Goal: Transaction & Acquisition: Obtain resource

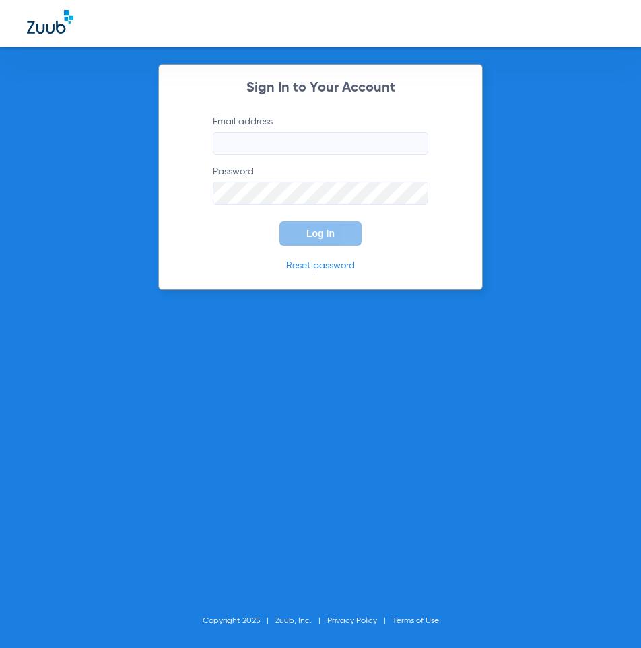
click at [273, 146] on input "Email address" at bounding box center [320, 143] width 215 height 23
type input "lapuenteadvanced@gmail.com"
click at [279, 221] on button "Log In" at bounding box center [320, 233] width 82 height 24
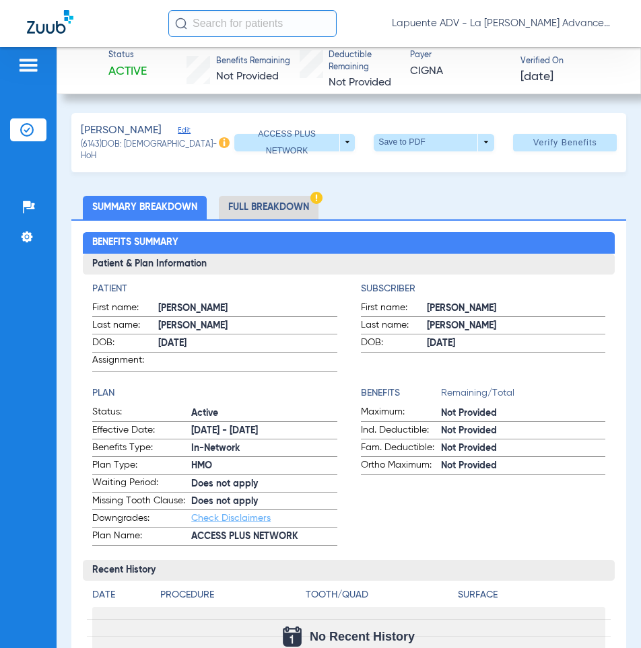
click at [287, 203] on li "Full Breakdown" at bounding box center [269, 208] width 100 height 24
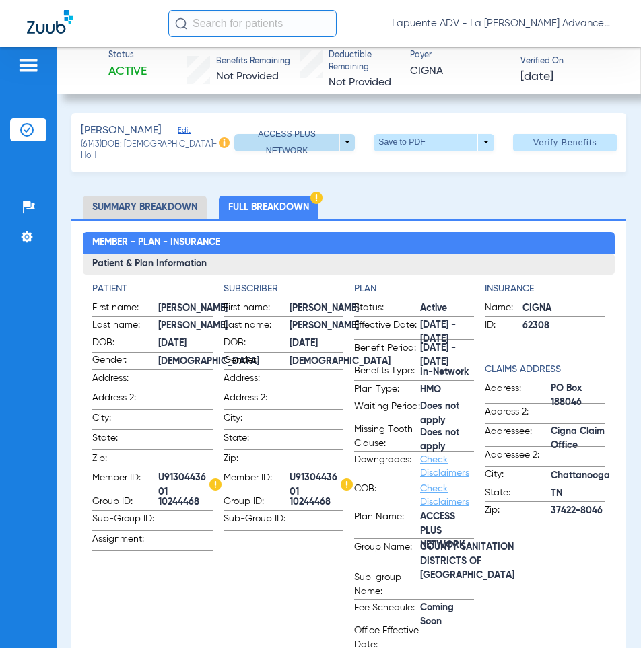
click at [294, 136] on span at bounding box center [295, 143] width 32 height 32
click at [294, 136] on div at bounding box center [320, 324] width 641 height 648
click at [418, 139] on span at bounding box center [434, 143] width 32 height 32
click at [413, 174] on button "insert_drive_file Save to PDF" at bounding box center [416, 167] width 102 height 27
click at [179, 201] on li "Summary Breakdown" at bounding box center [145, 208] width 124 height 24
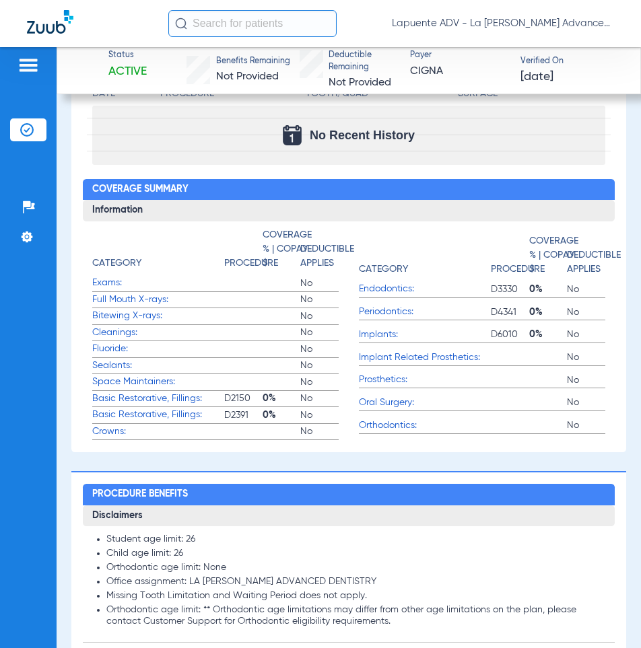
scroll to position [673, 0]
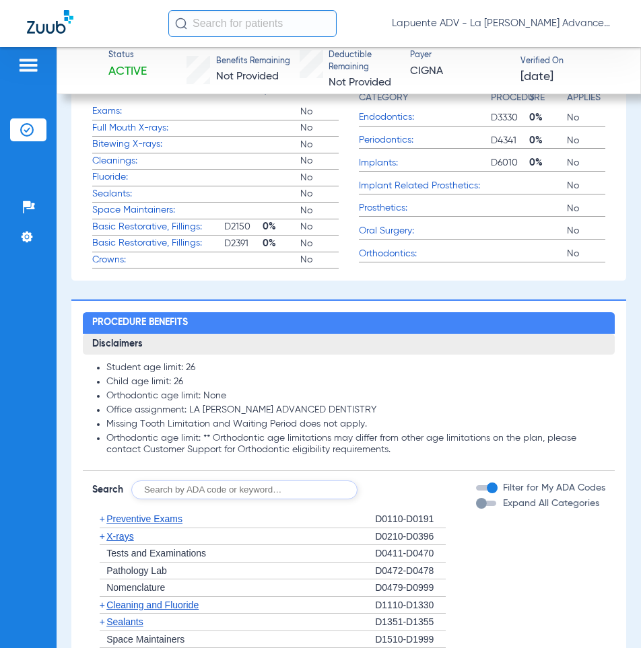
click at [479, 504] on div "Expand All Categories" at bounding box center [537, 504] width 123 height 14
click at [479, 502] on div "button" at bounding box center [486, 503] width 20 height 5
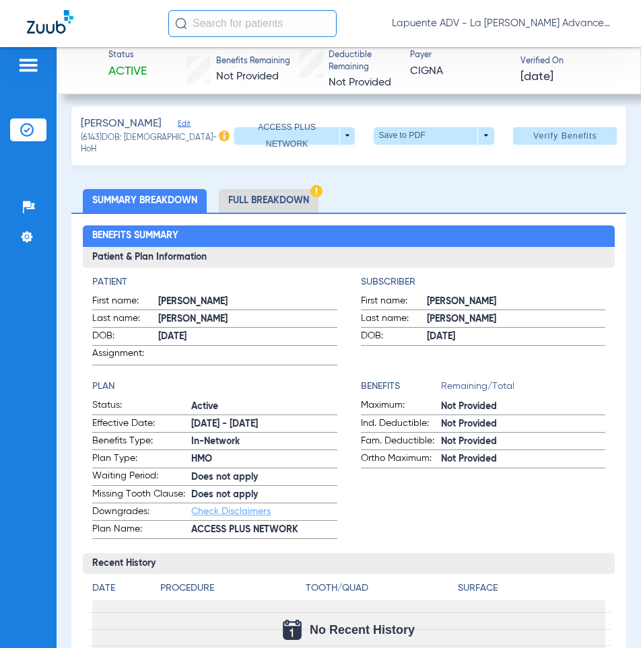
scroll to position [0, 0]
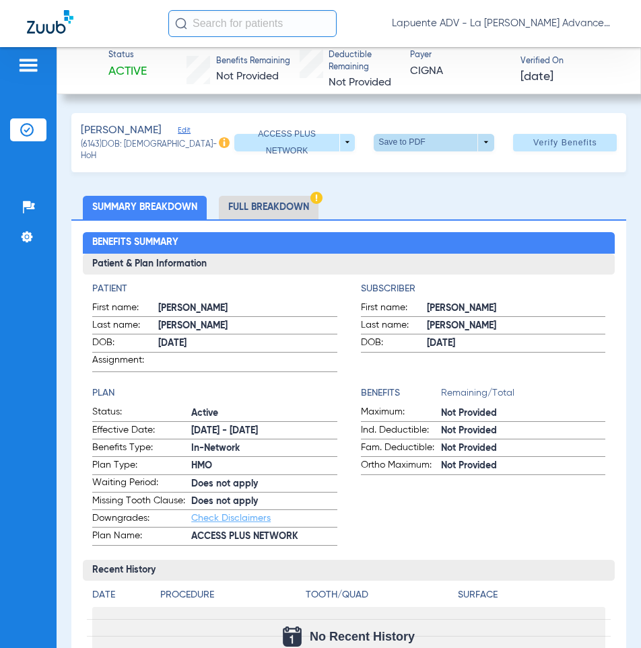
click at [418, 139] on span at bounding box center [434, 143] width 32 height 32
click at [421, 169] on span "Save to PDF" at bounding box center [429, 167] width 53 height 9
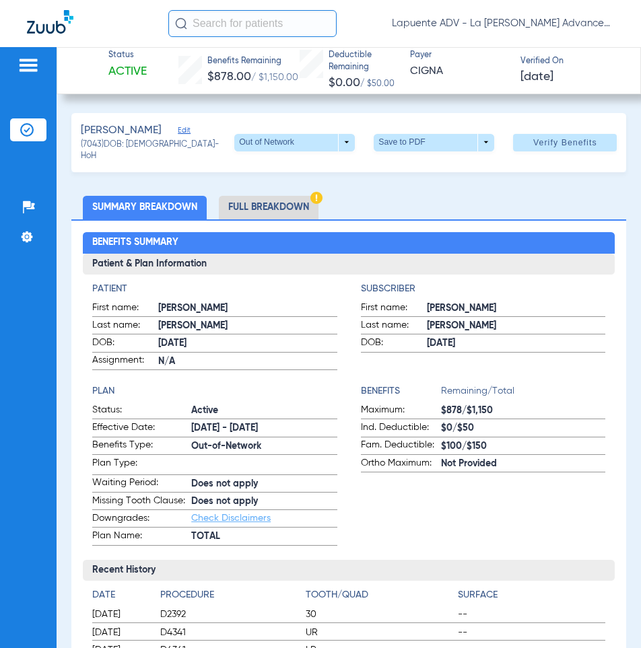
click at [298, 208] on li "Full Breakdown" at bounding box center [269, 208] width 100 height 24
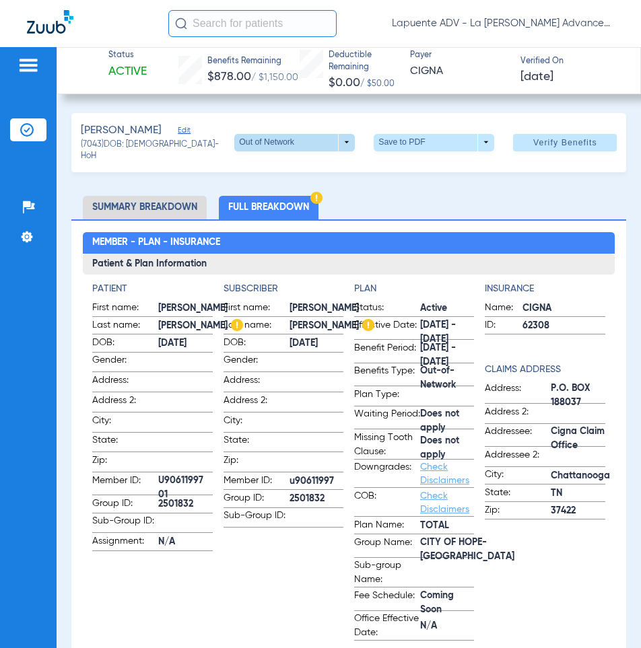
click at [279, 143] on span at bounding box center [295, 143] width 32 height 32
click at [275, 167] on span "TOTAL" at bounding box center [267, 167] width 63 height 9
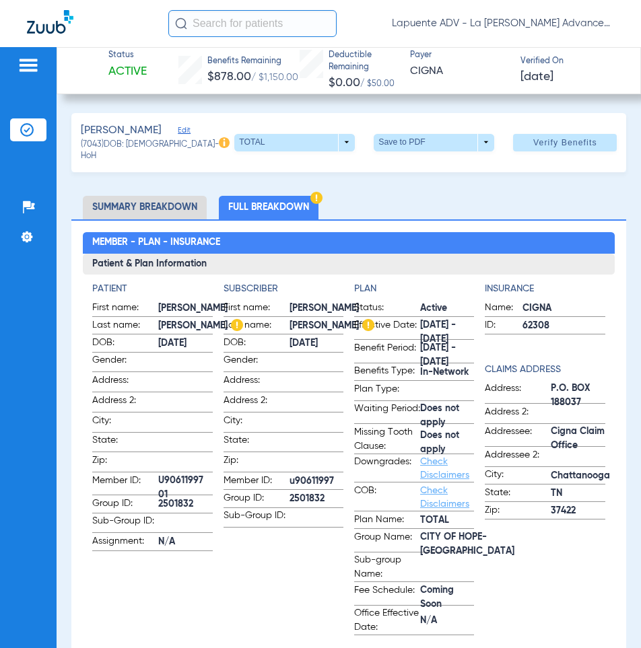
click at [405, 143] on span at bounding box center [434, 143] width 121 height 18
click at [411, 166] on span "Save to PDF" at bounding box center [429, 167] width 53 height 9
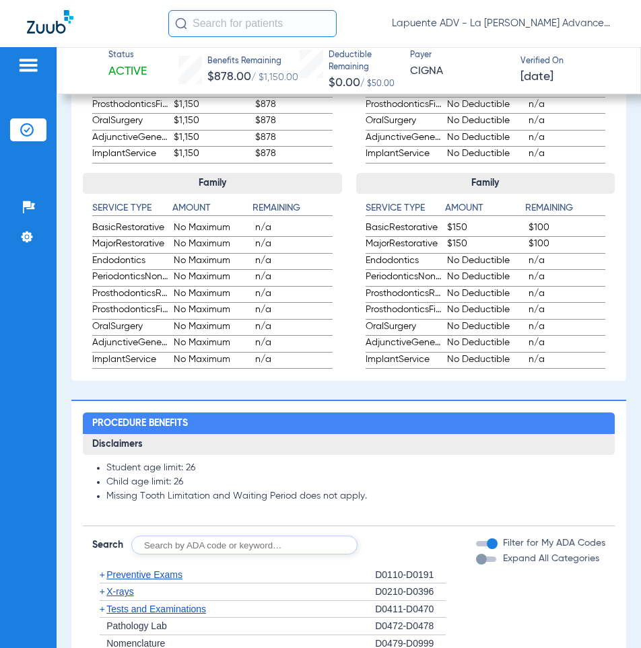
scroll to position [1212, 0]
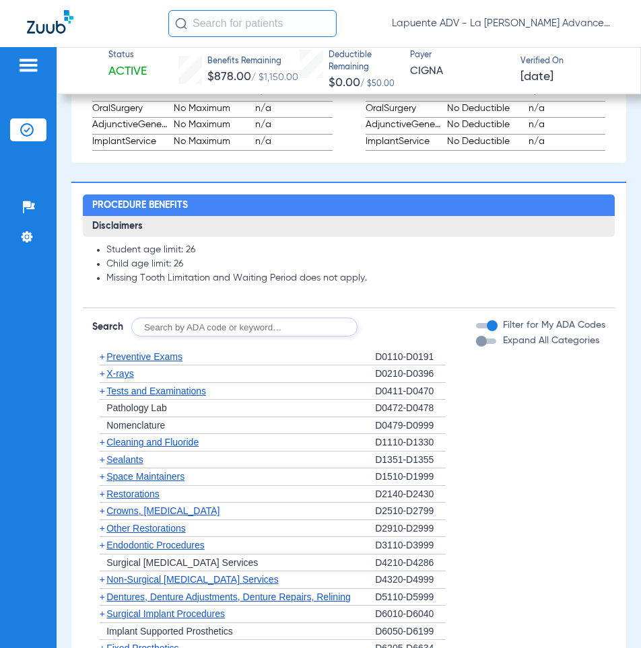
click at [203, 337] on input "text" at bounding box center [244, 327] width 226 height 19
type input "1208"
click button "Search" at bounding box center [407, 327] width 53 height 19
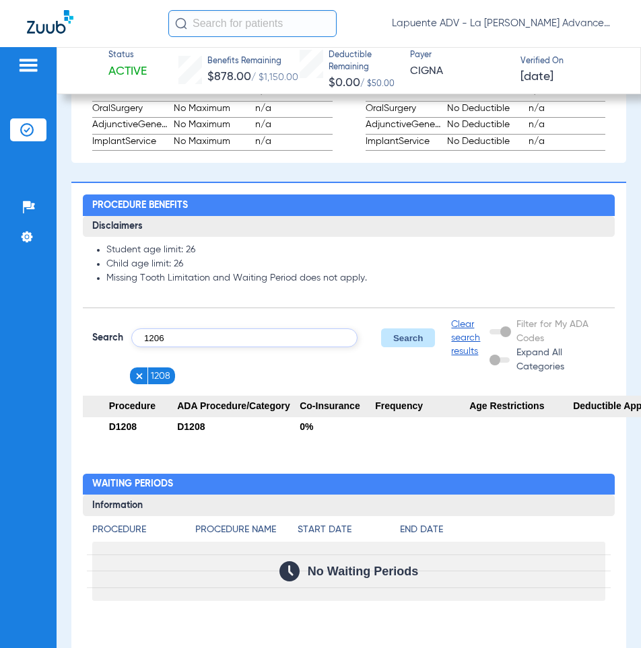
type input "1206"
click button "Search" at bounding box center [407, 338] width 53 height 19
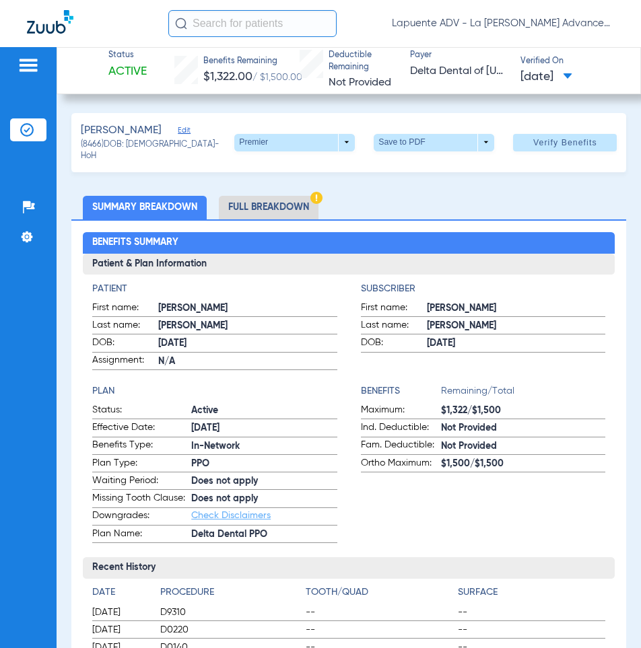
click at [264, 199] on li "Full Breakdown" at bounding box center [269, 208] width 100 height 24
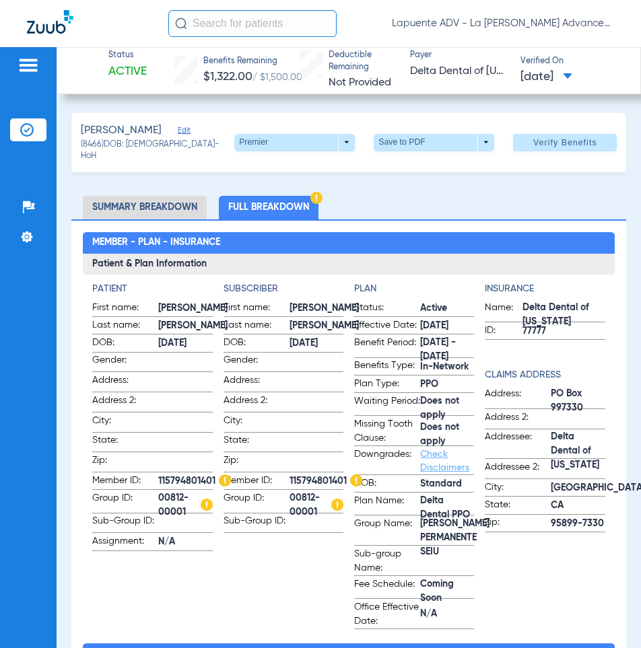
click at [326, 144] on span at bounding box center [294, 143] width 121 height 18
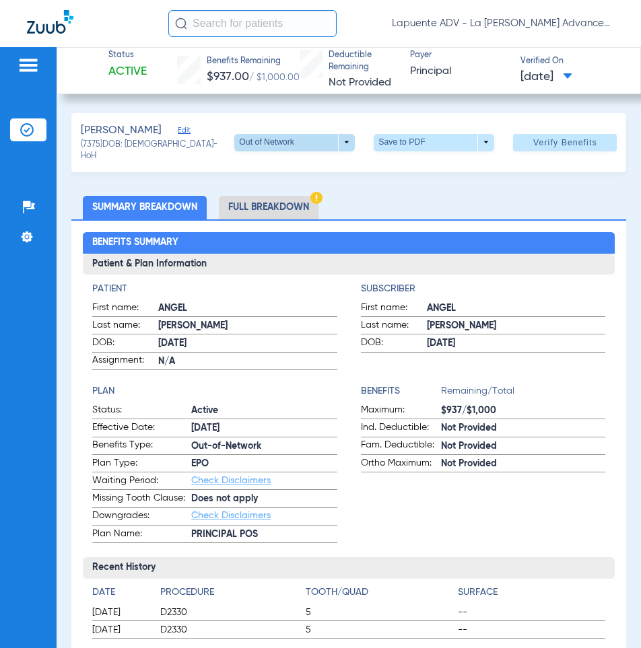
click at [294, 149] on span at bounding box center [295, 143] width 32 height 32
click at [286, 170] on span "EPO" at bounding box center [267, 167] width 63 height 9
click at [284, 209] on li "Full Breakdown" at bounding box center [269, 208] width 100 height 24
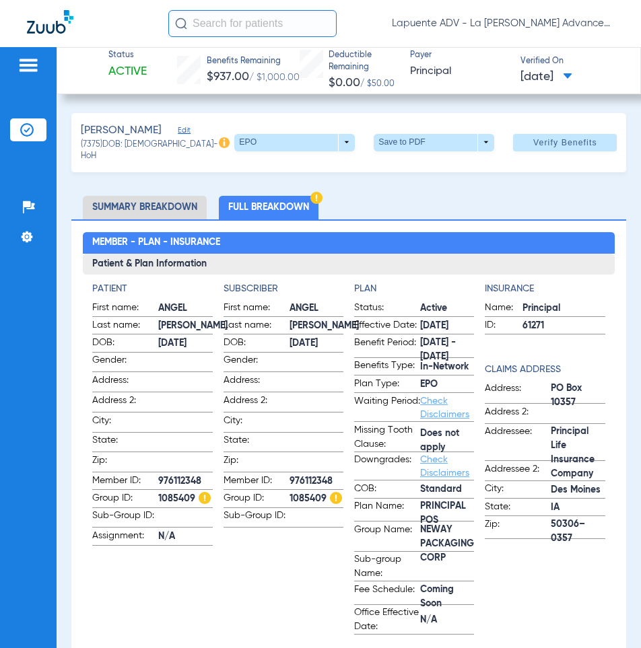
click at [384, 129] on div "[PERSON_NAME] Edit (7375) DOB: [DEMOGRAPHIC_DATA] - HoH EPO arrow_drop_down Sav…" at bounding box center [348, 142] width 555 height 59
click at [384, 133] on div "EPO arrow_drop_down Save to PDF arrow_drop_down Verify Benefits" at bounding box center [418, 142] width 398 height 19
click at [380, 140] on span at bounding box center [434, 143] width 121 height 18
click at [379, 173] on mat-icon "insert_drive_file" at bounding box center [384, 168] width 16 height 16
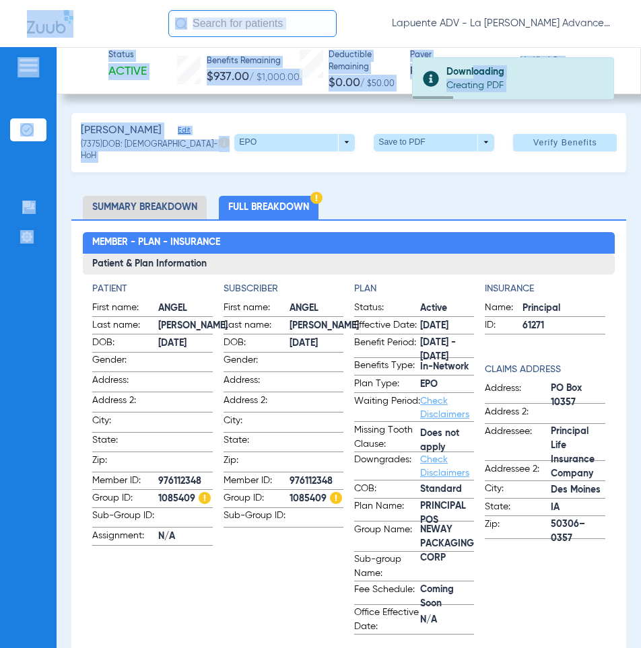
drag, startPoint x: 471, startPoint y: 77, endPoint x: 641, endPoint y: 121, distance: 175.7
click at [640, 121] on html "Downloading Creating PDF Lapuente ADV - La Puente Advanced Dentistry Patients I…" at bounding box center [320, 324] width 641 height 648
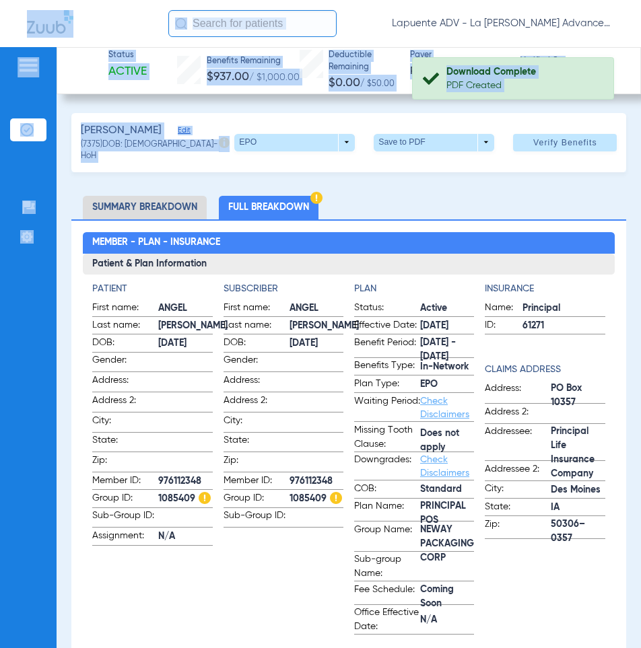
drag, startPoint x: 641, startPoint y: 121, endPoint x: 580, endPoint y: 53, distance: 90.6
click at [580, 53] on div "Status Active Benefits Remaining $937.00 / $1,000.00 Deductible Remaining $0.00…" at bounding box center [349, 70] width 584 height 47
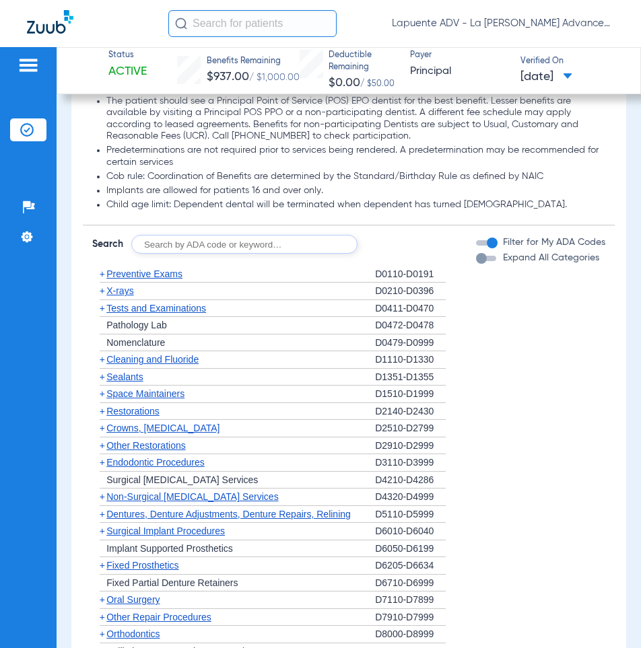
scroll to position [1437, 0]
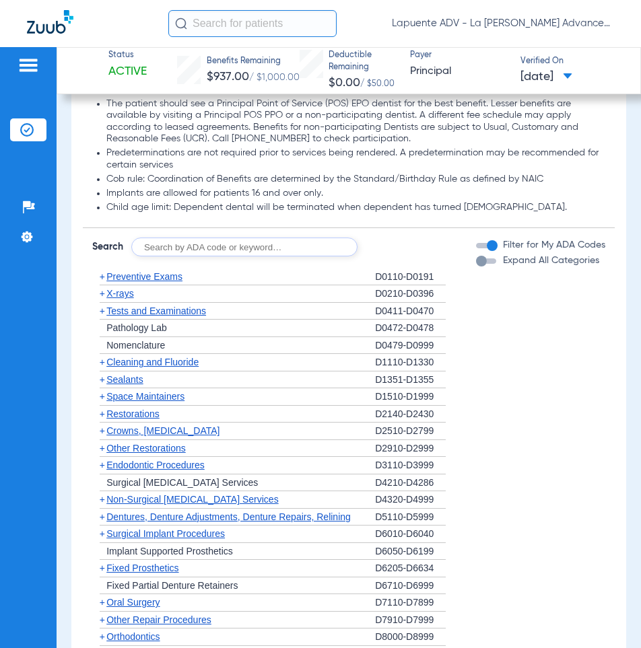
click at [179, 252] on input "text" at bounding box center [244, 247] width 226 height 19
type input "1206"
click button "Search" at bounding box center [407, 247] width 53 height 19
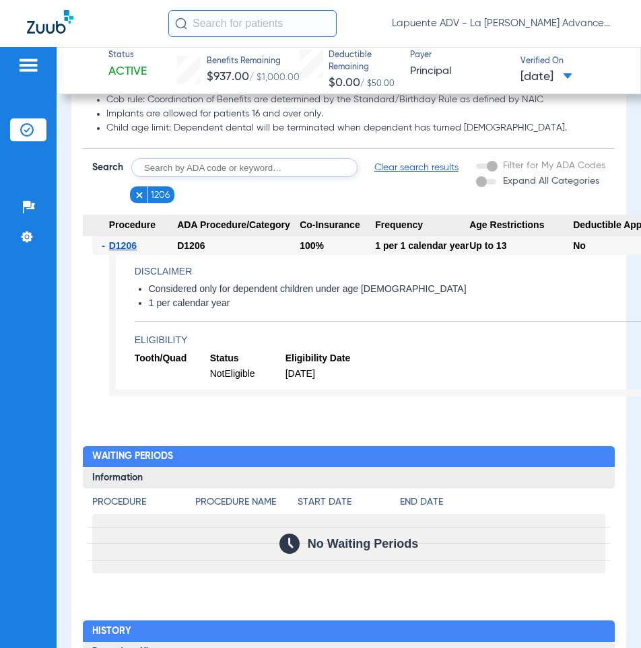
scroll to position [1527, 0]
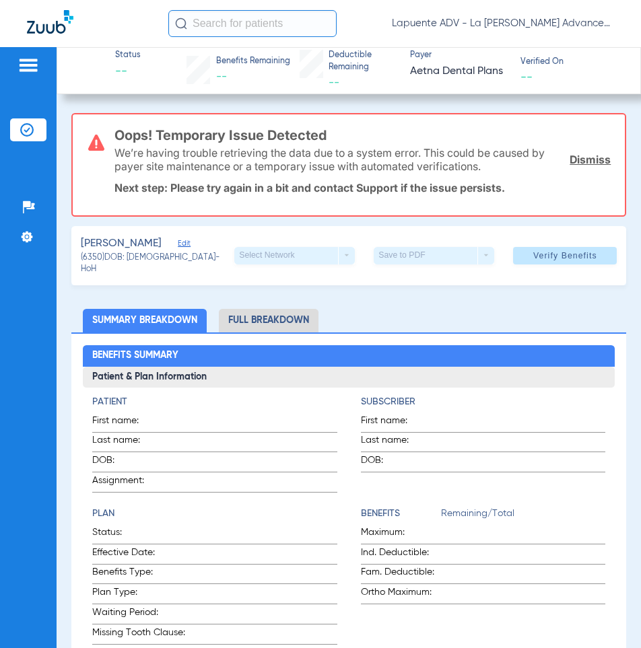
click at [576, 159] on link "Dismiss" at bounding box center [590, 159] width 41 height 13
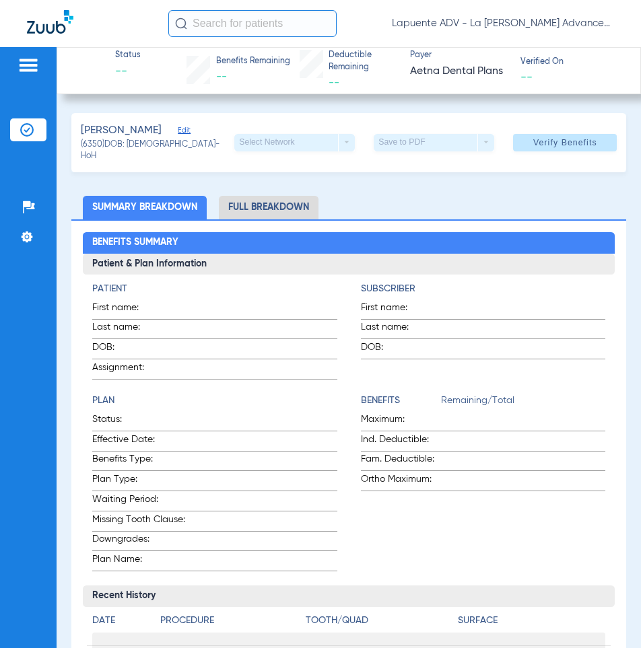
click at [190, 134] on span "Edit" at bounding box center [184, 132] width 12 height 13
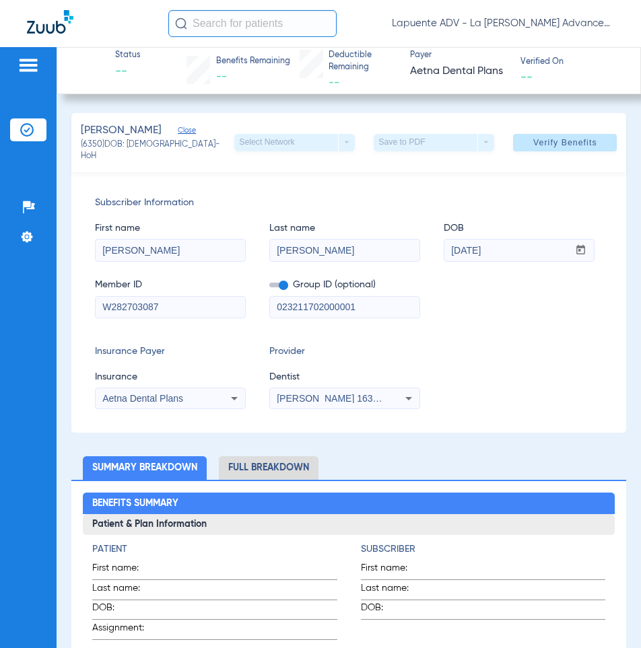
click at [164, 400] on span "Aetna Dental Plans" at bounding box center [142, 398] width 81 height 11
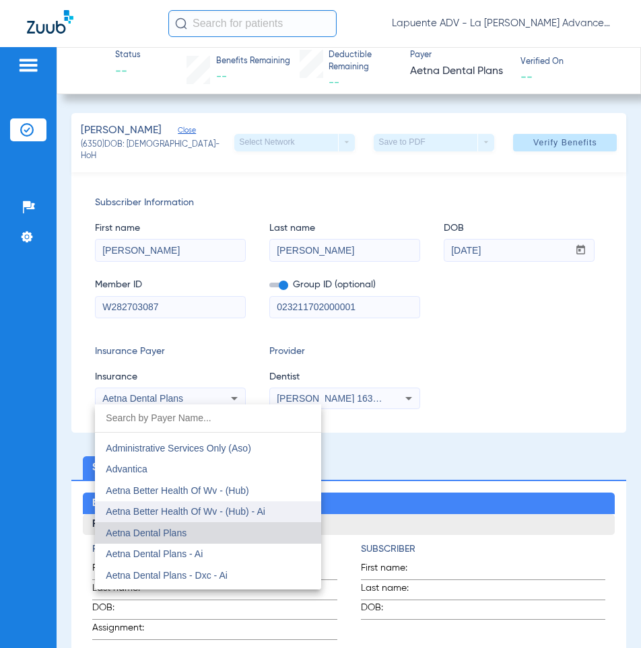
scroll to position [81, 0]
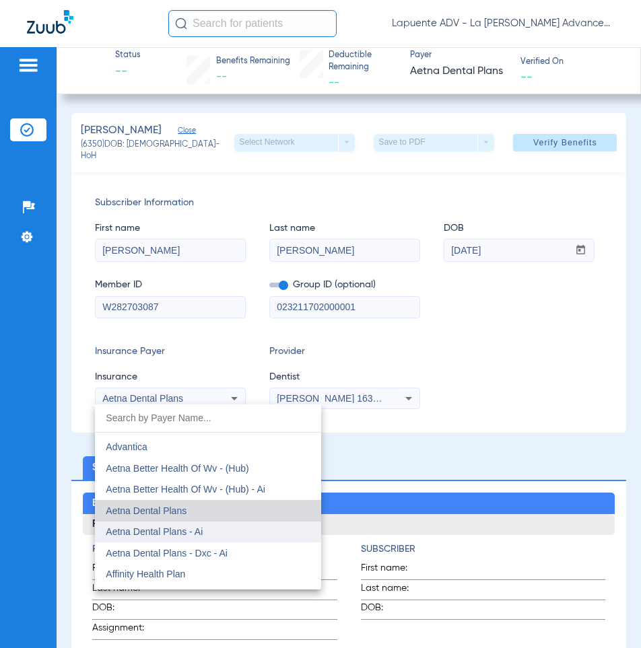
click at [199, 533] on span "Aetna Dental Plans - Ai" at bounding box center [154, 531] width 97 height 11
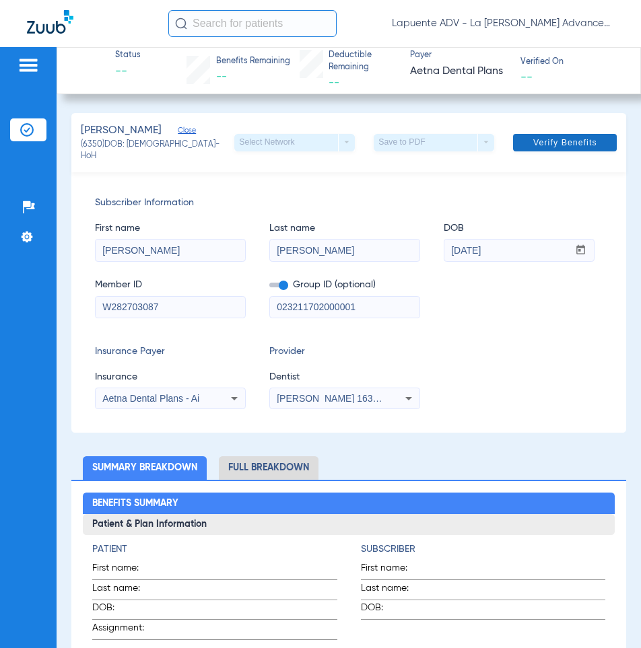
click at [553, 147] on span at bounding box center [565, 143] width 104 height 32
